Goal: Communication & Community: Answer question/provide support

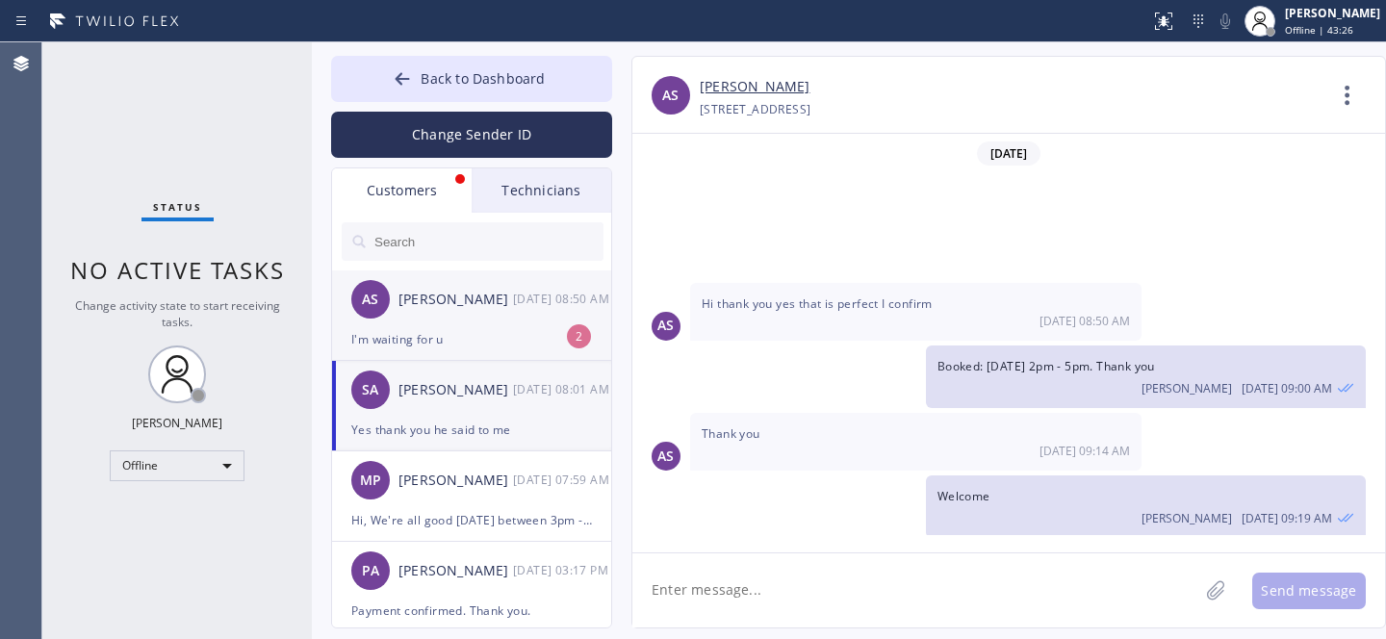
click at [463, 308] on div "[PERSON_NAME]" at bounding box center [456, 300] width 115 height 22
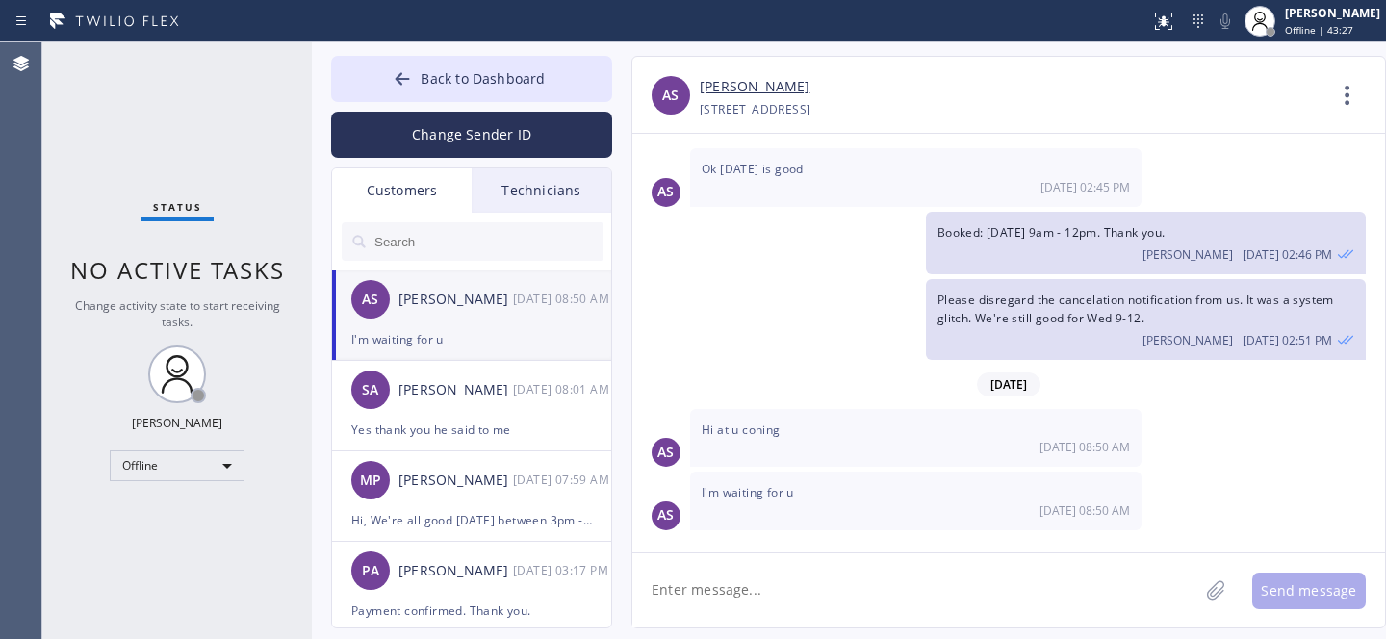
scroll to position [130, 0]
click at [740, 86] on link "[PERSON_NAME]" at bounding box center [755, 87] width 110 height 22
click at [951, 599] on textarea at bounding box center [916, 591] width 566 height 74
type textarea "Hi, Let me ask tech for his ETA"
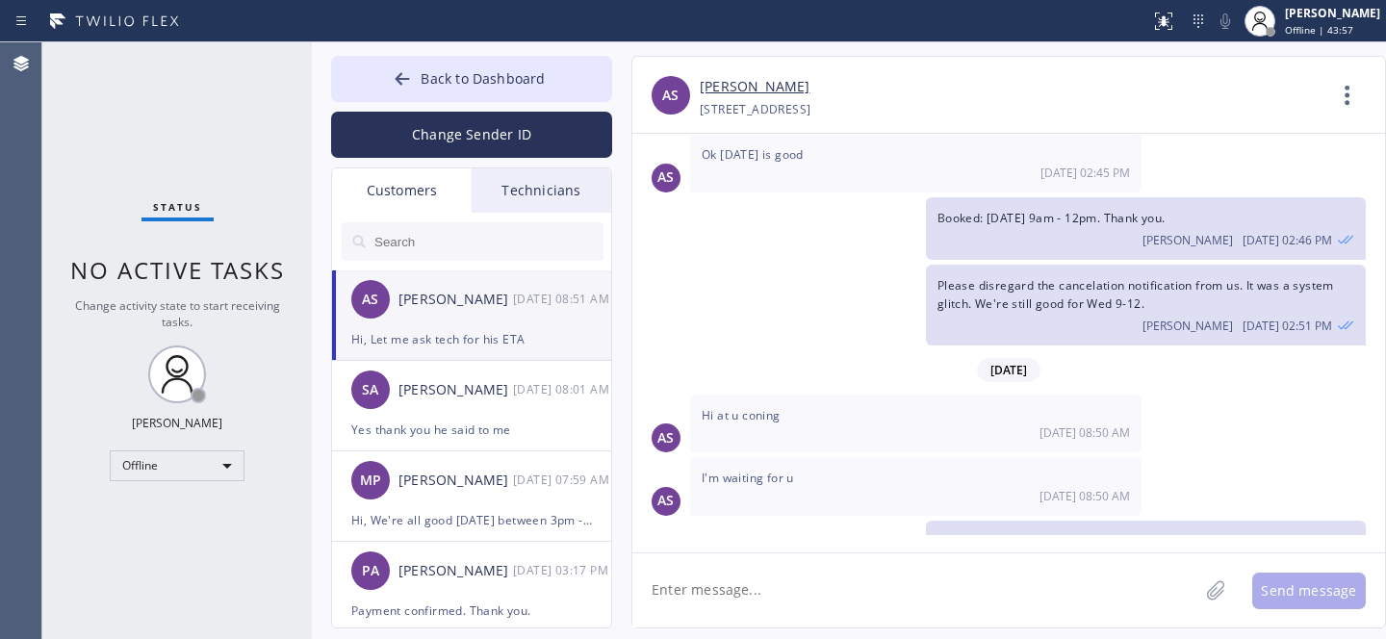
scroll to position [196, 0]
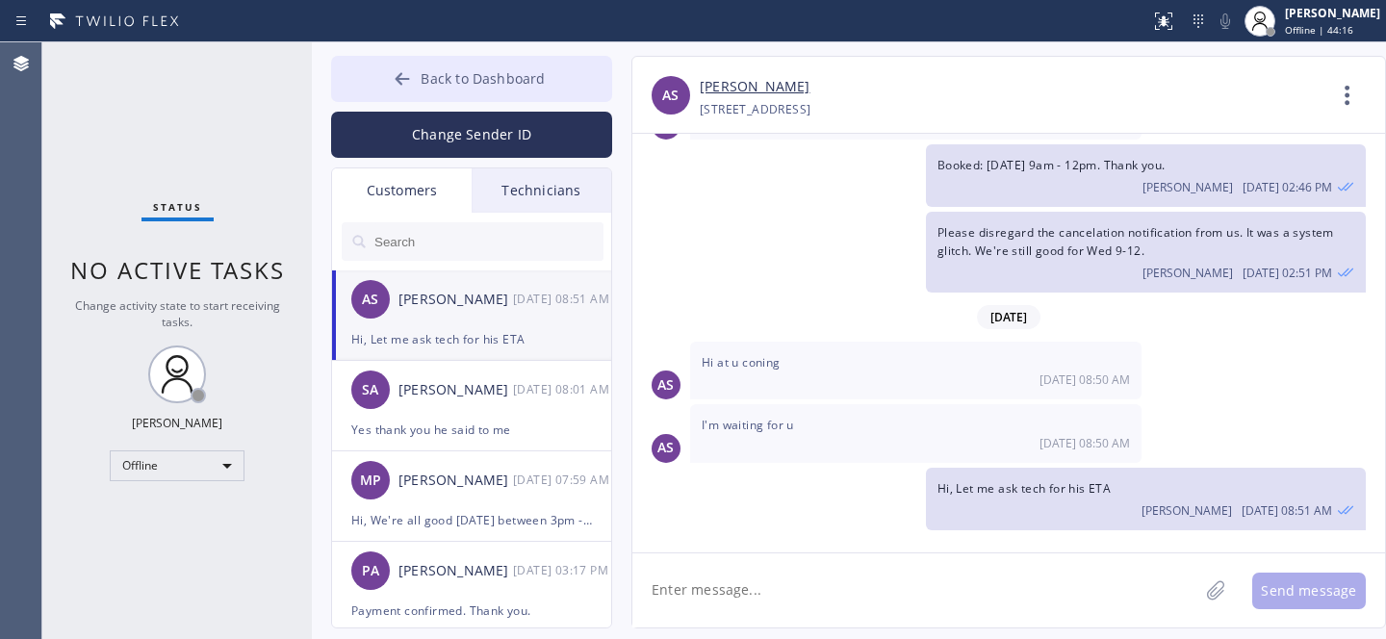
click at [419, 72] on button "Back to Dashboard" at bounding box center [471, 79] width 281 height 46
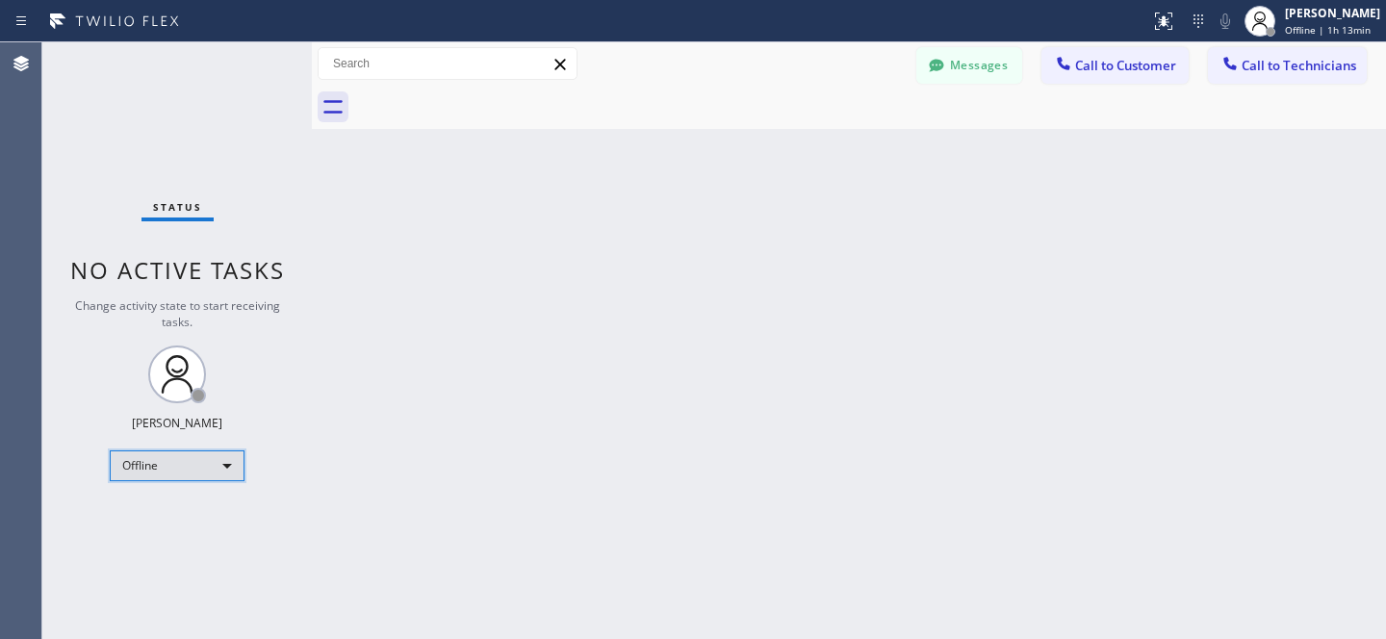
click at [168, 467] on div "Offline" at bounding box center [177, 466] width 135 height 31
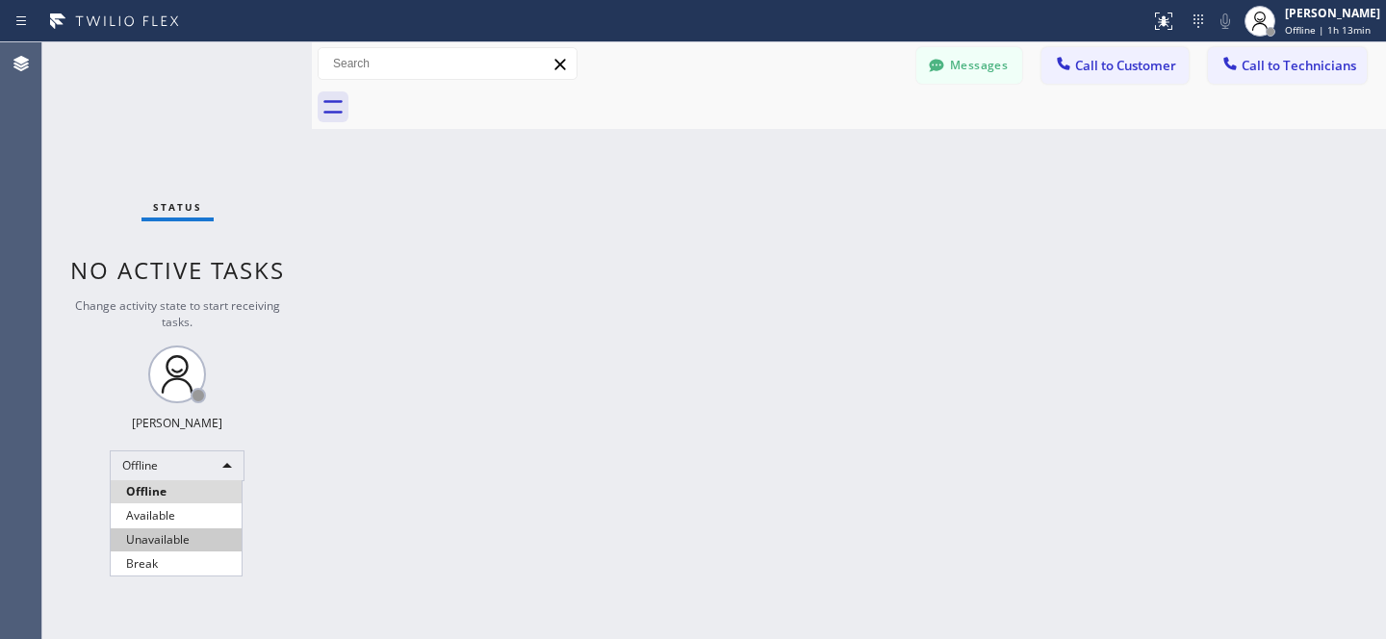
click at [174, 519] on li "Available" at bounding box center [176, 515] width 131 height 23
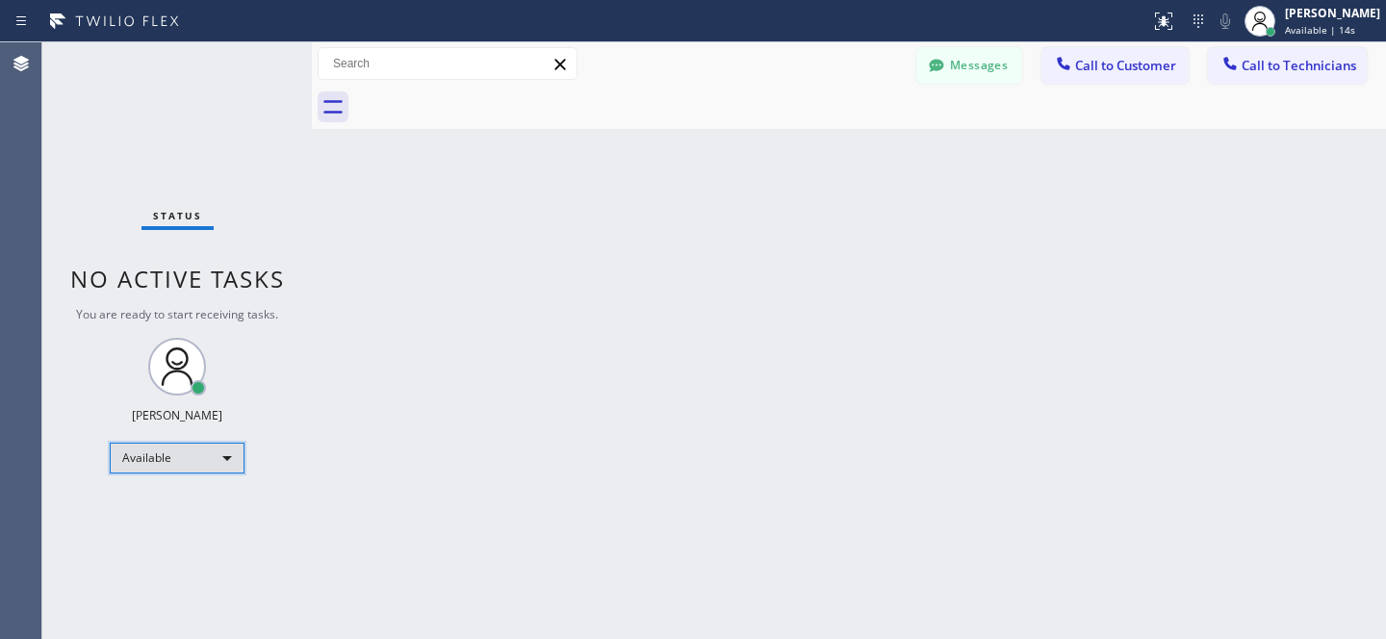
click at [185, 465] on div "Available" at bounding box center [177, 458] width 135 height 31
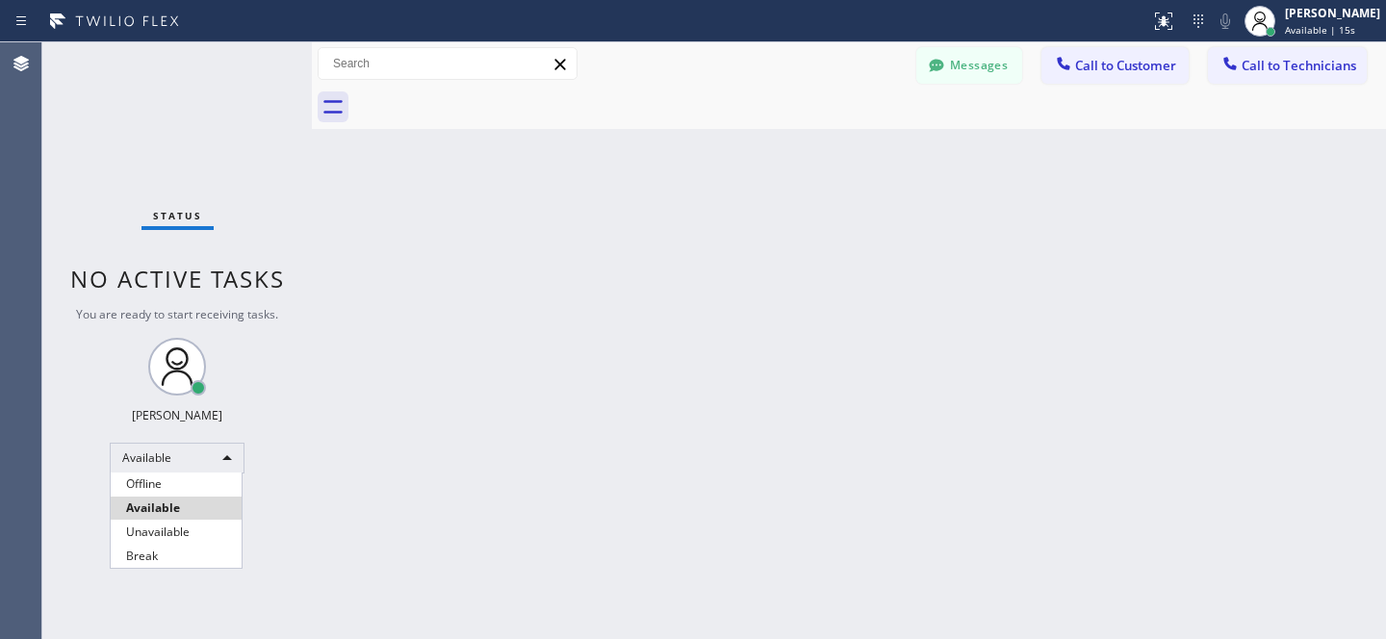
click at [168, 480] on li "Offline" at bounding box center [176, 484] width 131 height 23
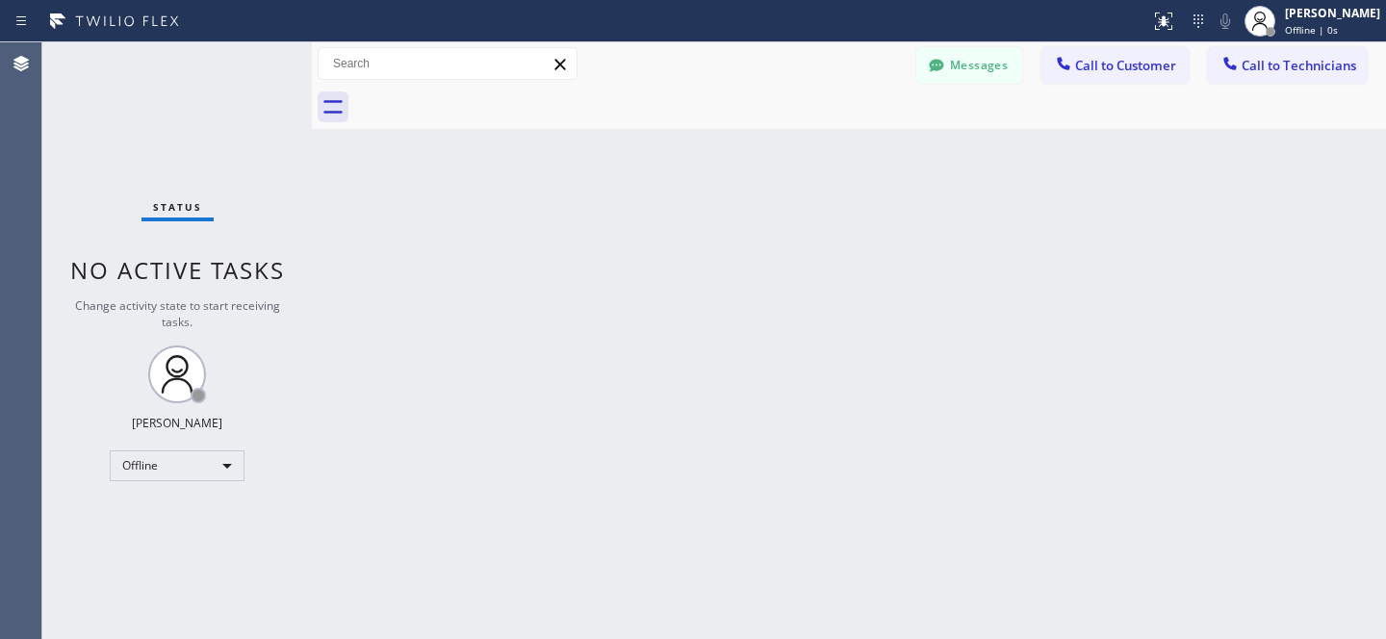
click at [966, 87] on div at bounding box center [870, 107] width 1032 height 43
drag, startPoint x: 965, startPoint y: 80, endPoint x: 443, endPoint y: 346, distance: 585.6
click at [965, 79] on button "Messages" at bounding box center [970, 65] width 106 height 37
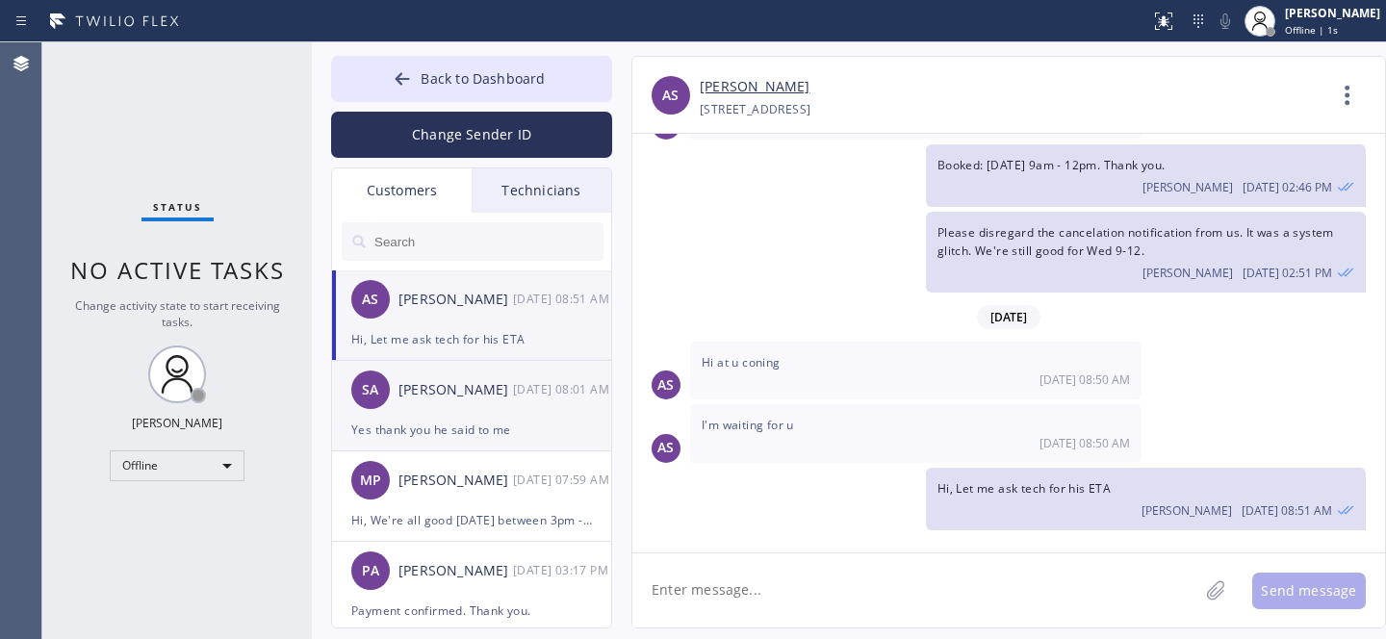
click at [461, 417] on div "SA [PERSON_NAME] [DATE] 08:01 AM" at bounding box center [472, 390] width 281 height 58
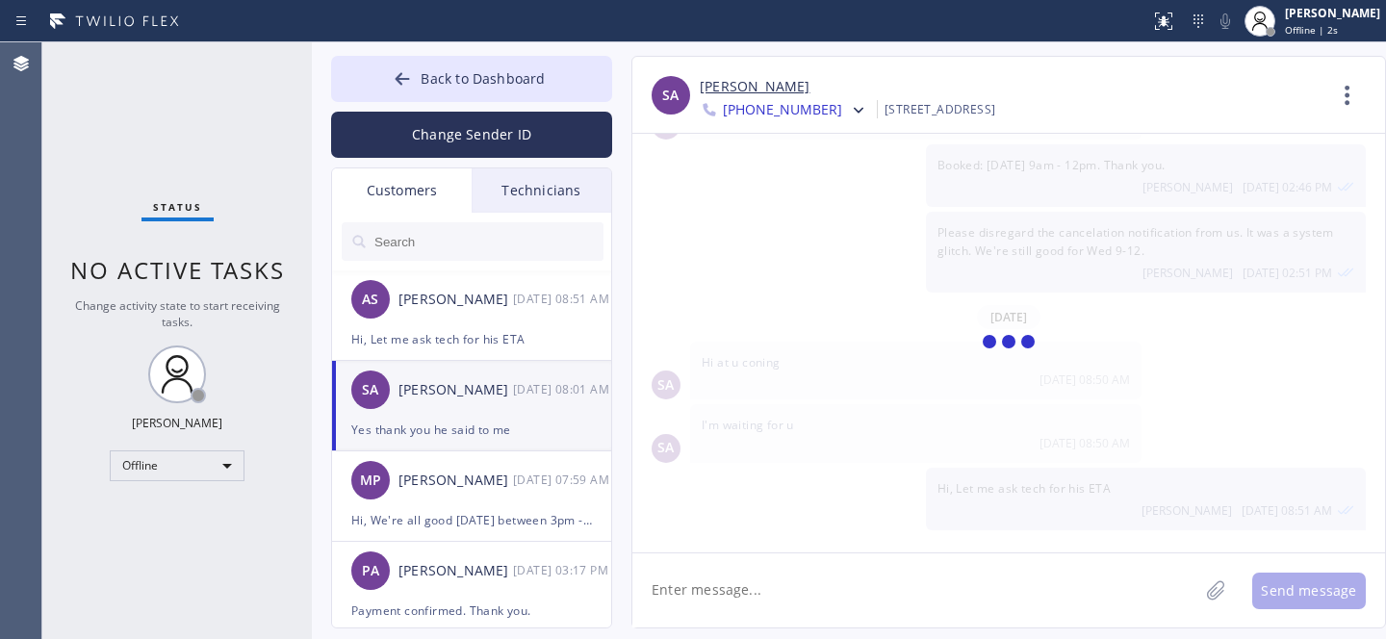
click at [817, 563] on textarea at bounding box center [916, 591] width 566 height 74
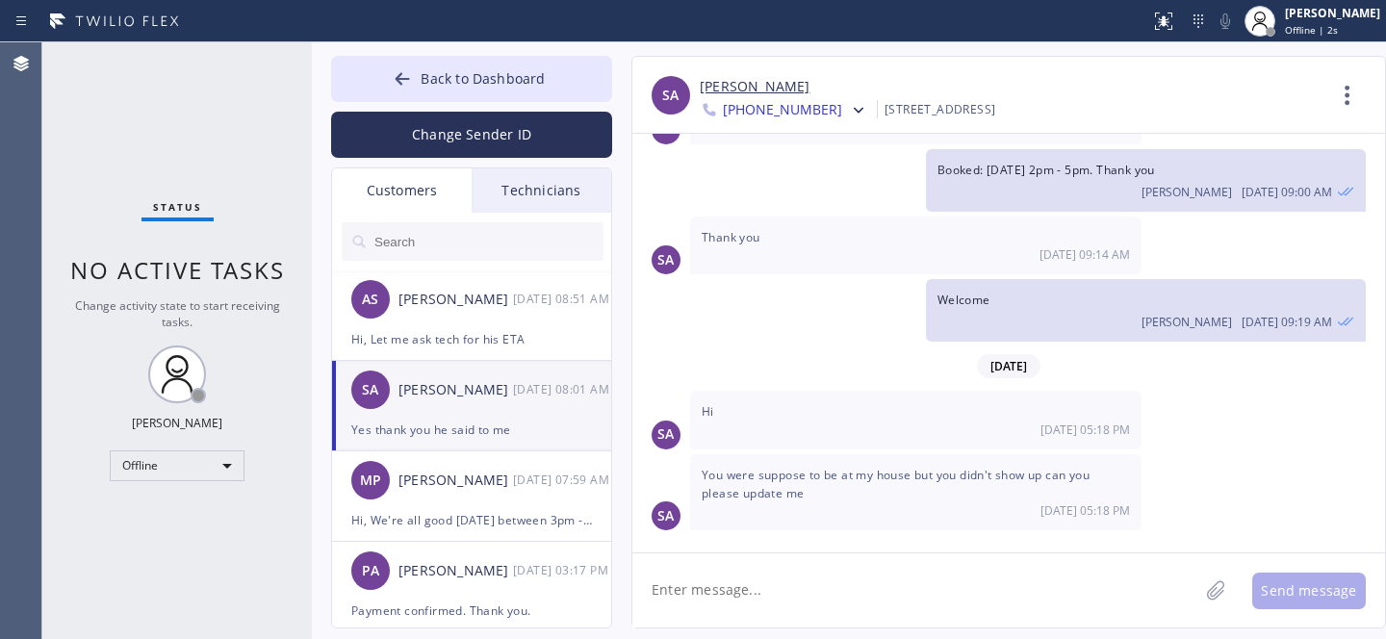
scroll to position [365, 0]
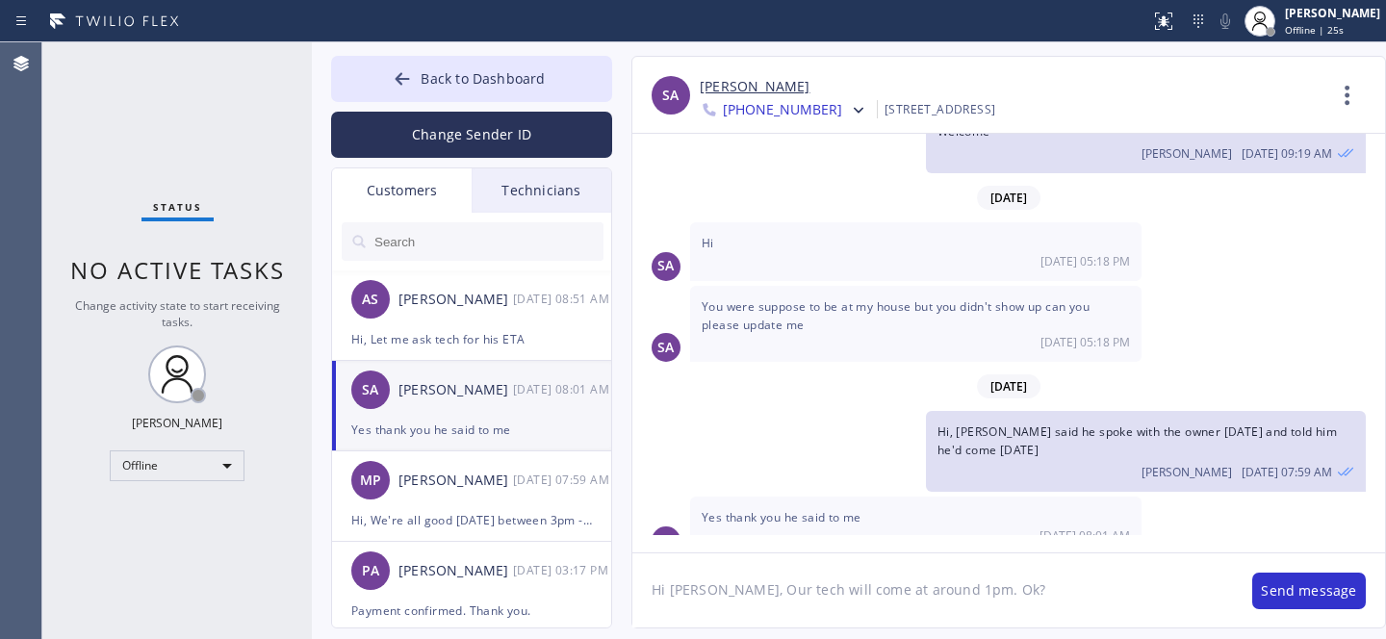
type textarea "Hi [PERSON_NAME], Our tech will come at around 1pm. Ok?"
click at [1279, 598] on button "Send message" at bounding box center [1310, 591] width 114 height 37
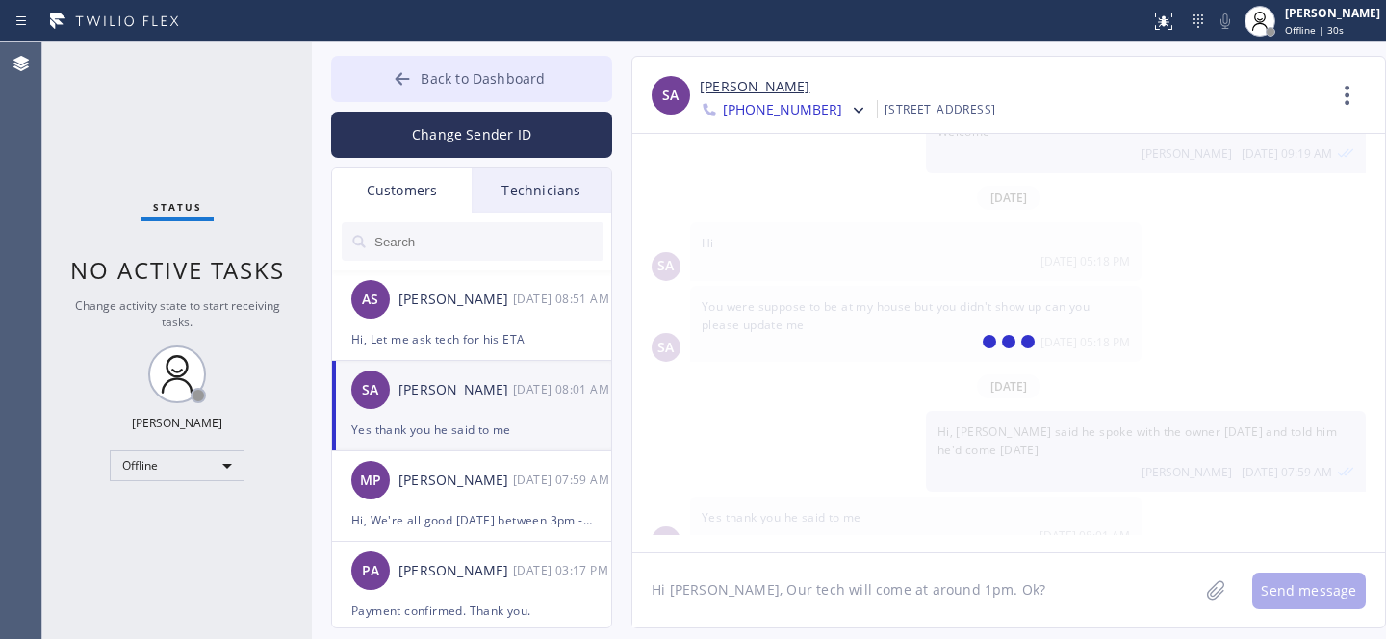
click at [441, 78] on span "Back to Dashboard" at bounding box center [483, 78] width 124 height 18
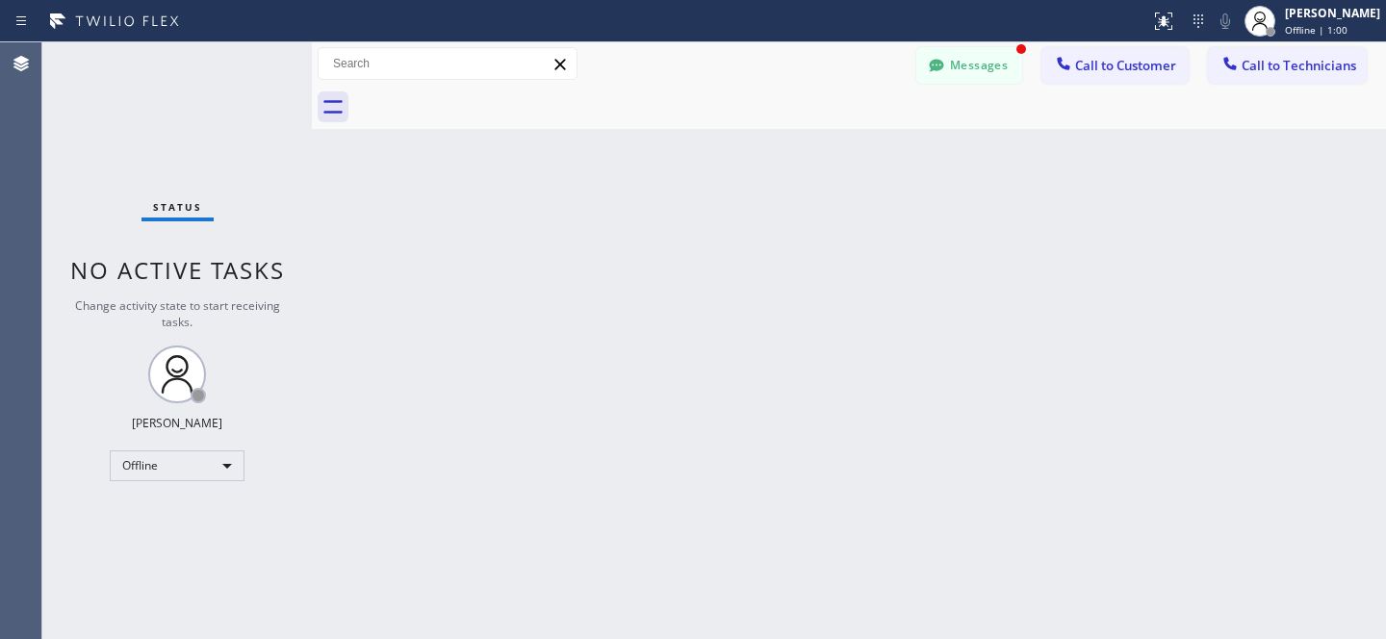
scroll to position [495, 0]
click at [980, 65] on button "Messages" at bounding box center [970, 65] width 106 height 37
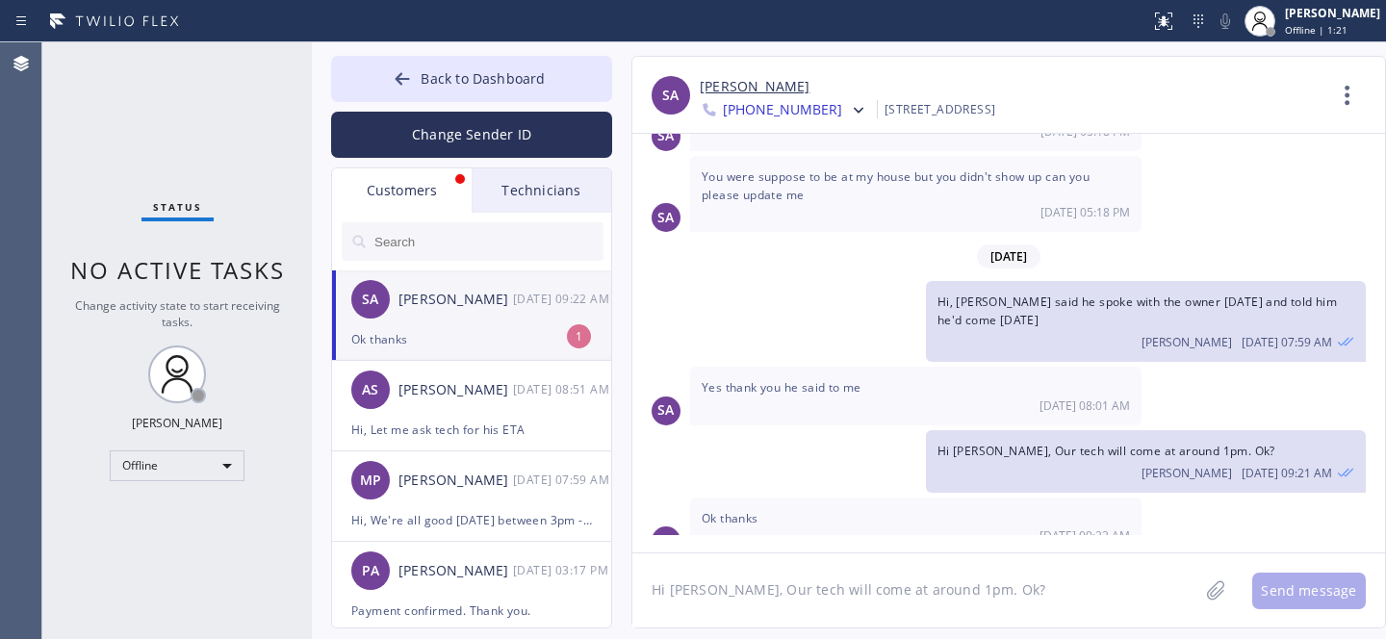
click at [433, 328] on div "Ok thanks" at bounding box center [471, 339] width 241 height 22
click at [787, 580] on textarea "Hi [PERSON_NAME], Our tech will come at around 1pm. Ok?" at bounding box center [916, 591] width 566 height 74
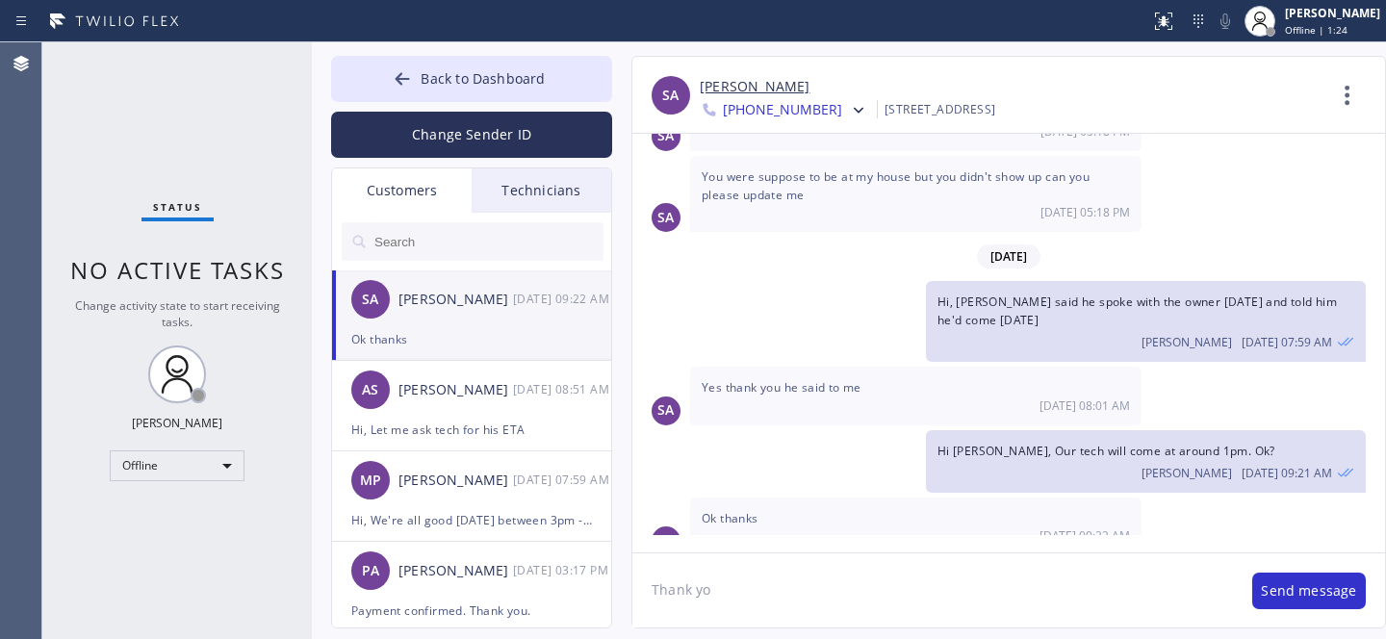
type textarea "Thank you"
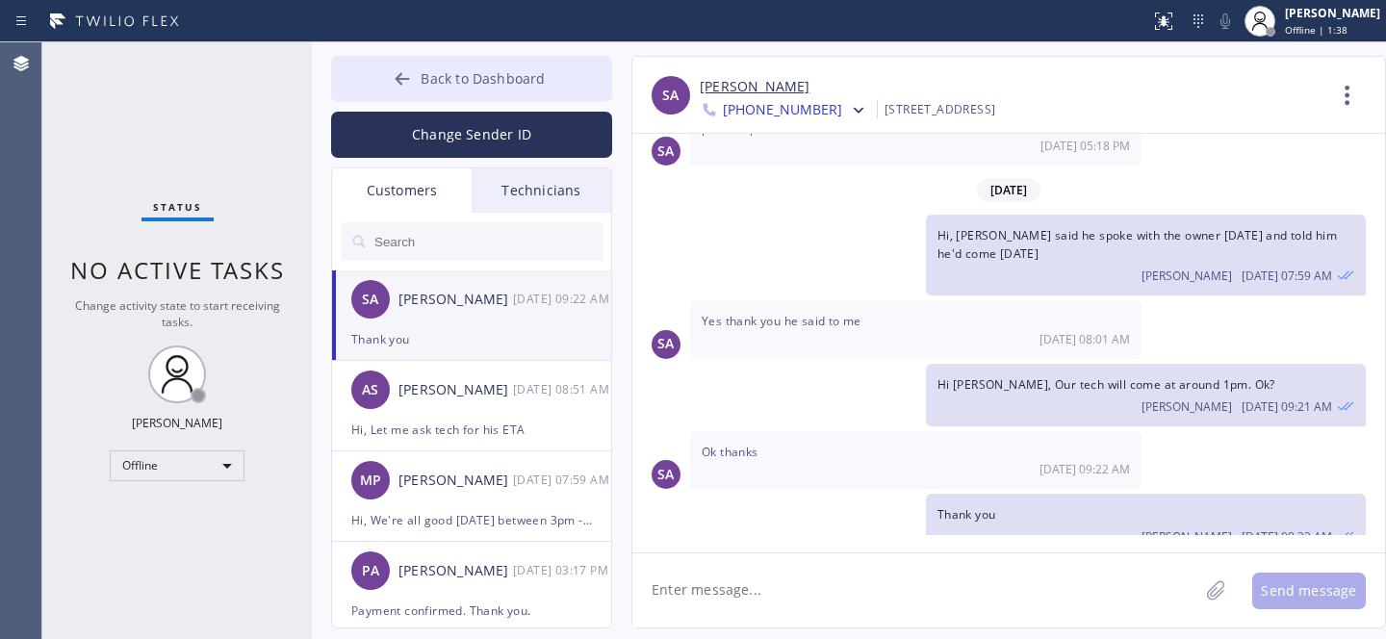
click at [385, 71] on button "Back to Dashboard" at bounding box center [471, 79] width 281 height 46
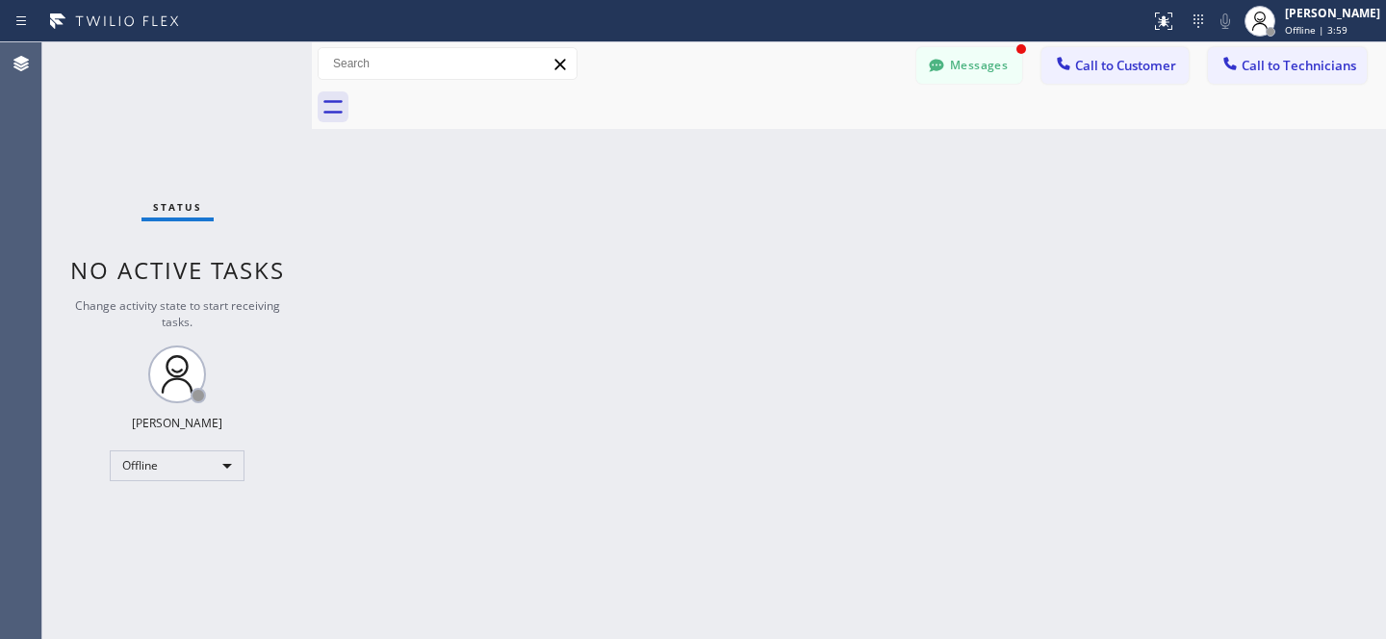
scroll to position [642, 0]
click at [984, 58] on button "Messages" at bounding box center [970, 65] width 106 height 37
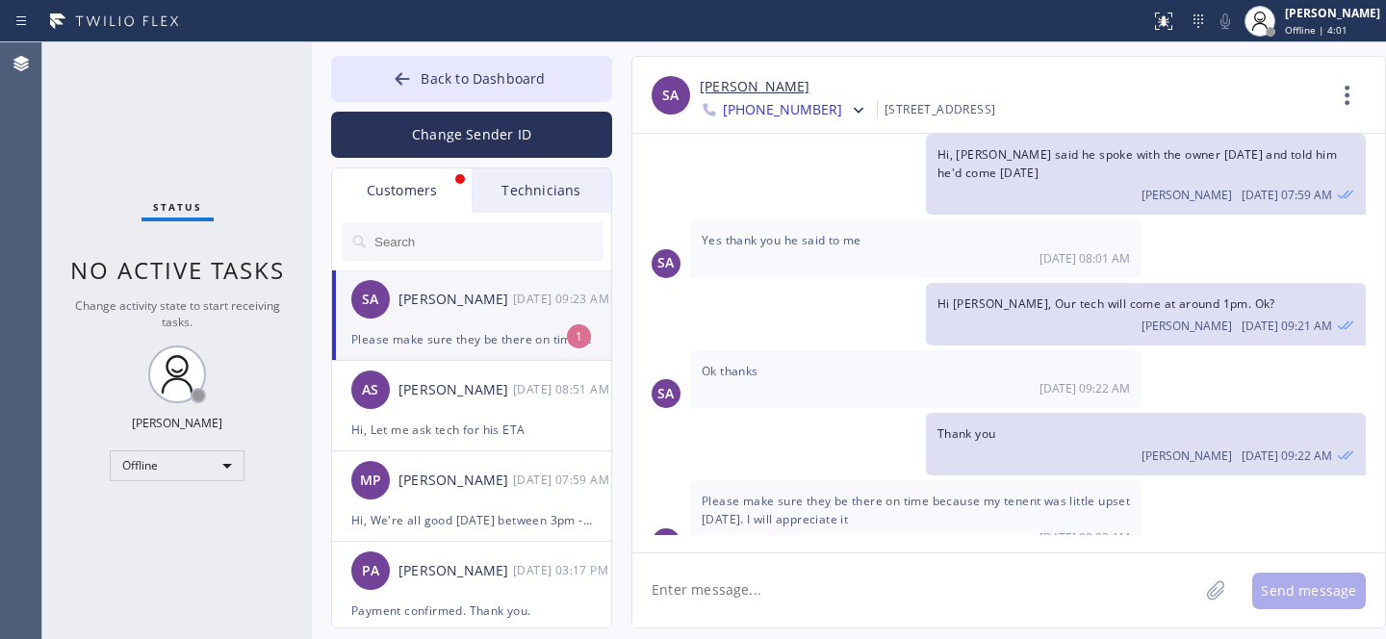
click at [415, 336] on div "Please make sure they be there on time because my tenent was little upset [DATE…" at bounding box center [471, 339] width 241 height 22
click at [911, 583] on textarea at bounding box center [916, 591] width 566 height 74
type textarea "o"
type textarea "Ok"
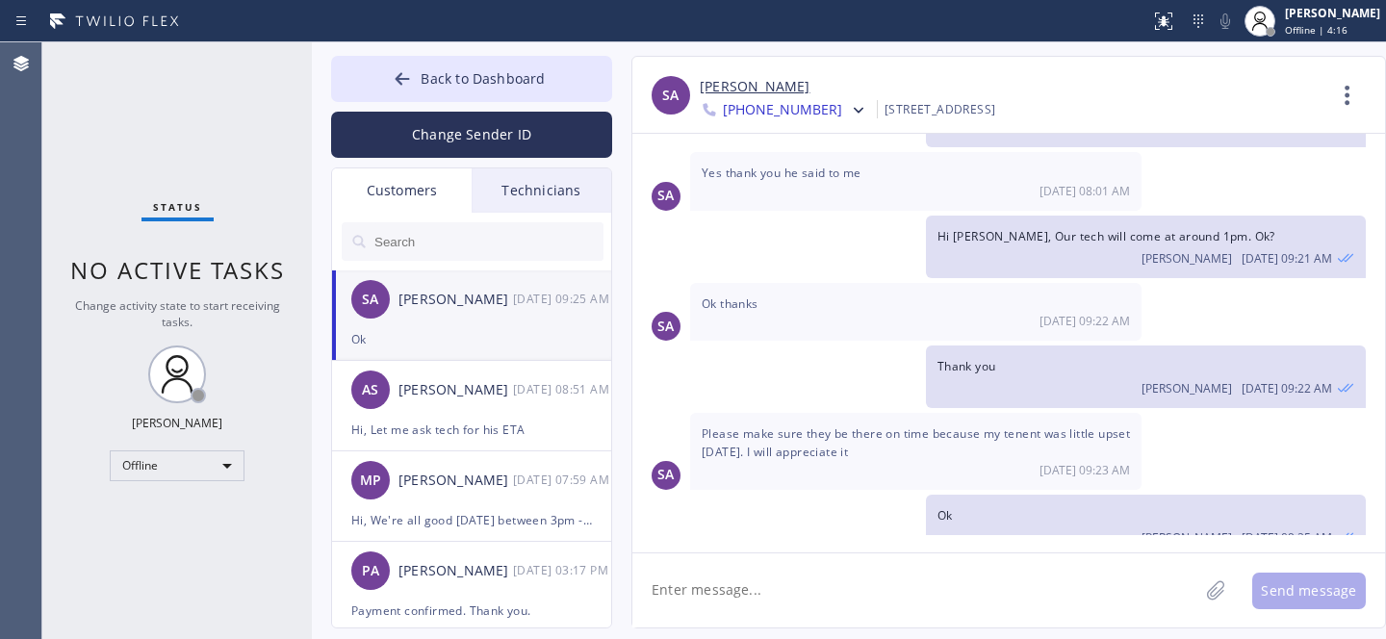
click at [792, 413] on div "Please make sure they be there on time because my tenent was little upset [DATE…" at bounding box center [916, 451] width 452 height 76
click at [442, 85] on span "Back to Dashboard" at bounding box center [483, 78] width 124 height 18
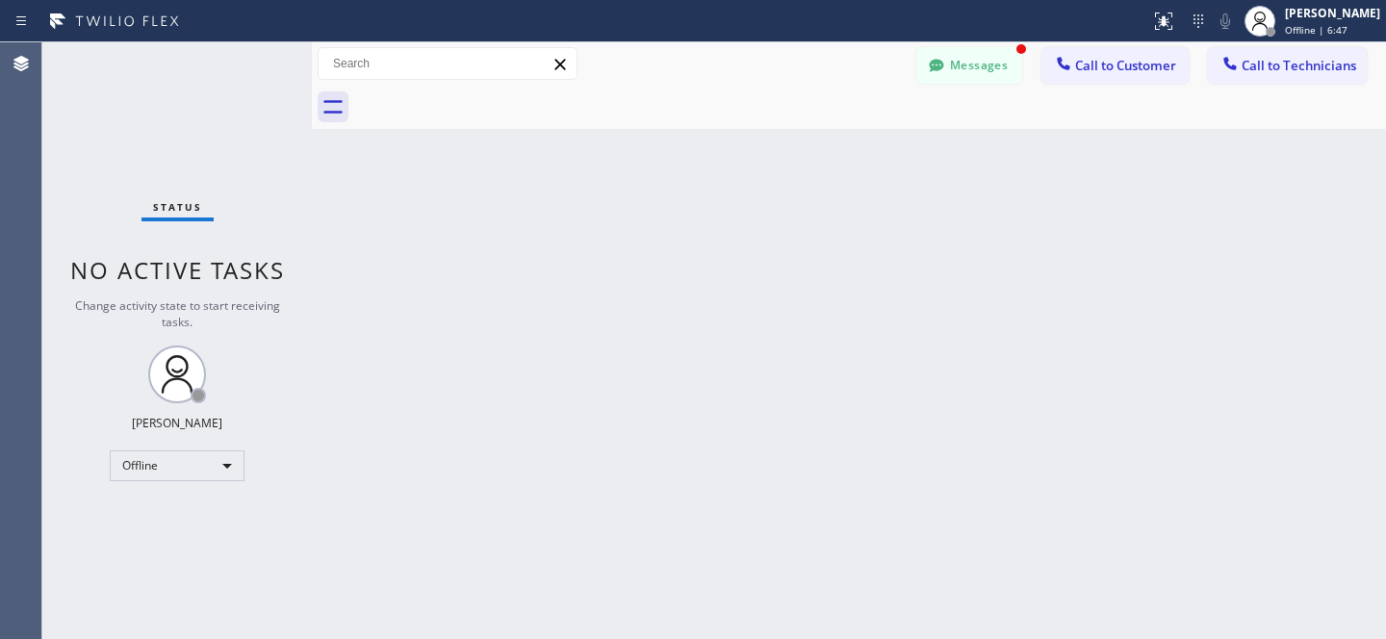
scroll to position [772, 0]
click at [985, 65] on button "Messages" at bounding box center [970, 65] width 106 height 37
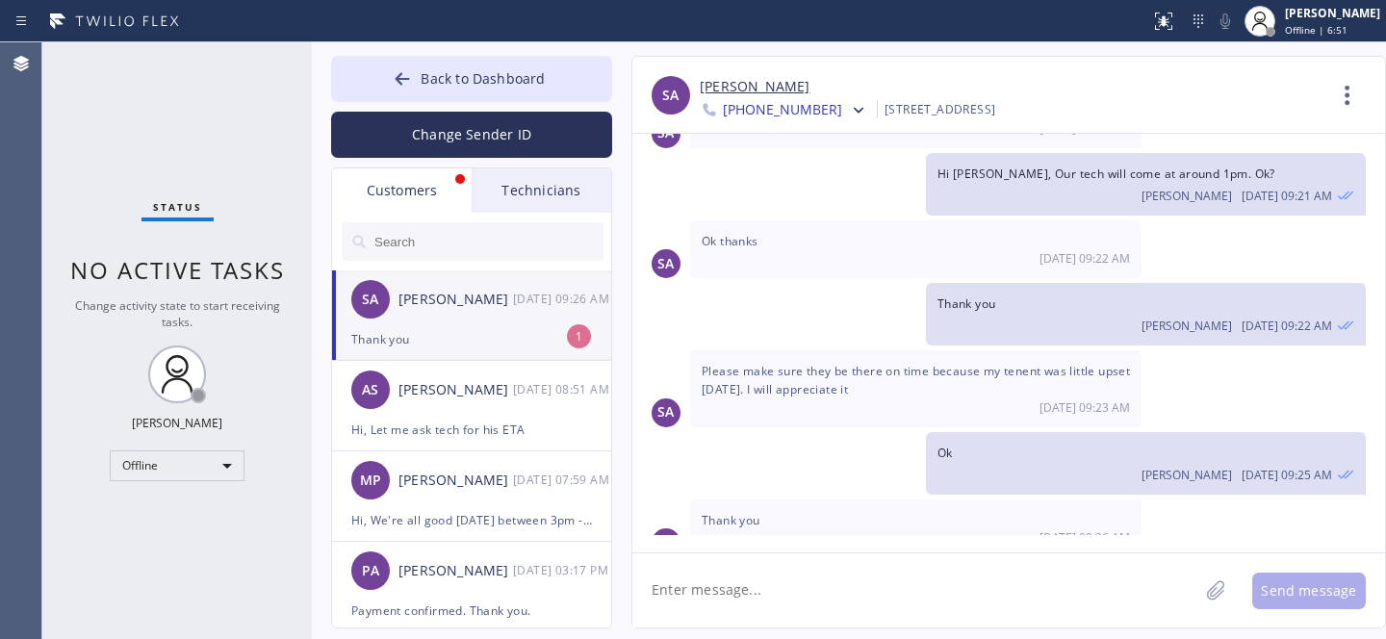
click at [492, 343] on div "Thank you" at bounding box center [471, 339] width 241 height 22
click at [824, 573] on textarea at bounding box center [916, 591] width 566 height 74
type textarea "welcome"
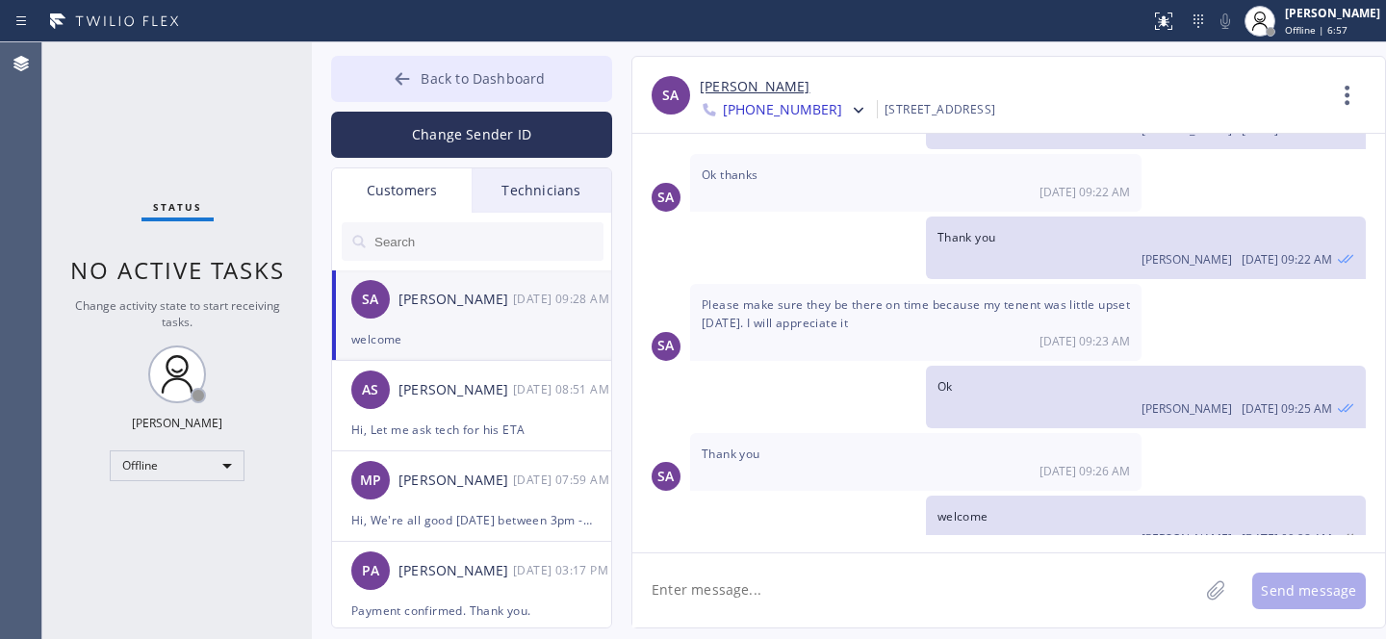
click at [430, 58] on button "Back to Dashboard" at bounding box center [471, 79] width 281 height 46
